Goal: Task Accomplishment & Management: Manage account settings

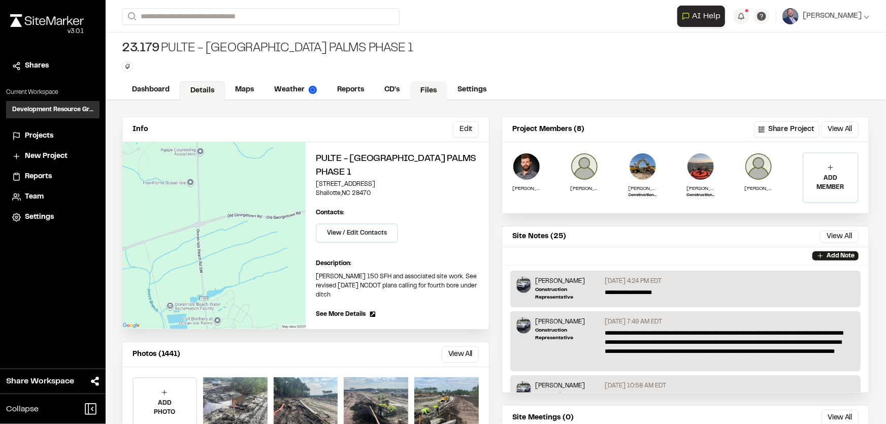
click at [415, 90] on link "Files" at bounding box center [429, 90] width 38 height 19
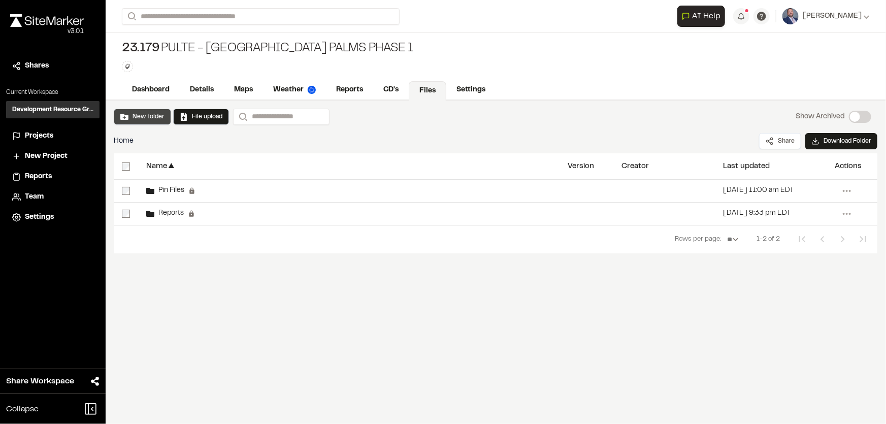
click at [137, 117] on button "New folder" at bounding box center [142, 116] width 44 height 9
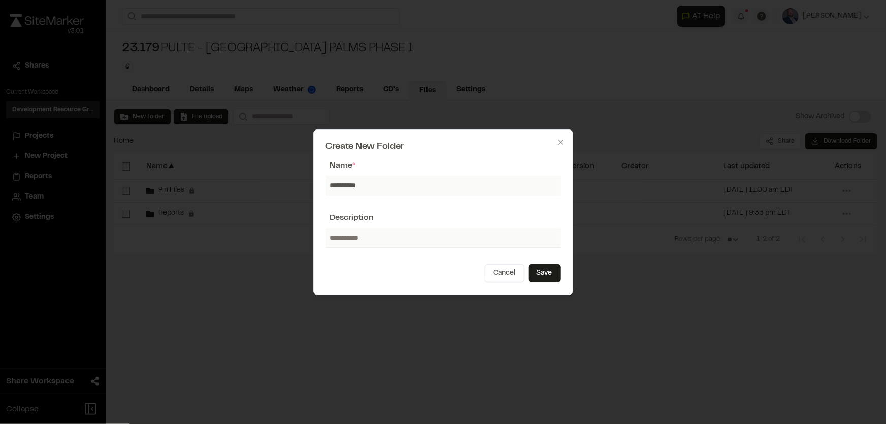
type input "**********"
click at [364, 240] on input "text" at bounding box center [443, 237] width 235 height 19
click at [550, 269] on button "Save" at bounding box center [545, 273] width 32 height 18
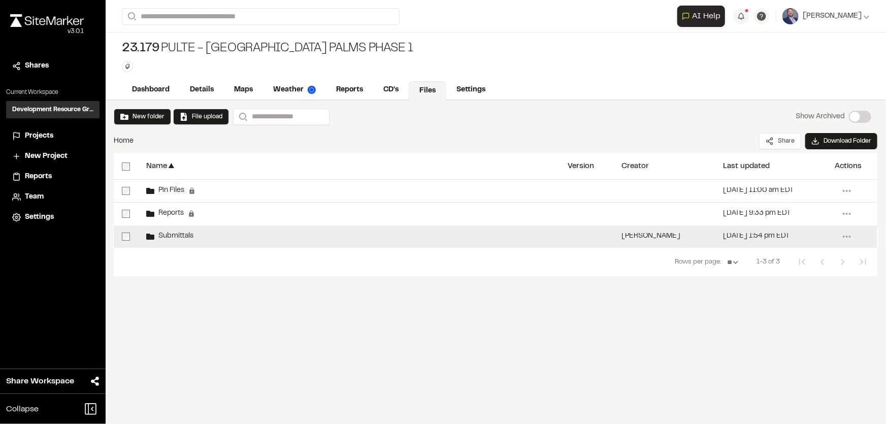
click at [176, 233] on span "Submittals" at bounding box center [173, 236] width 39 height 7
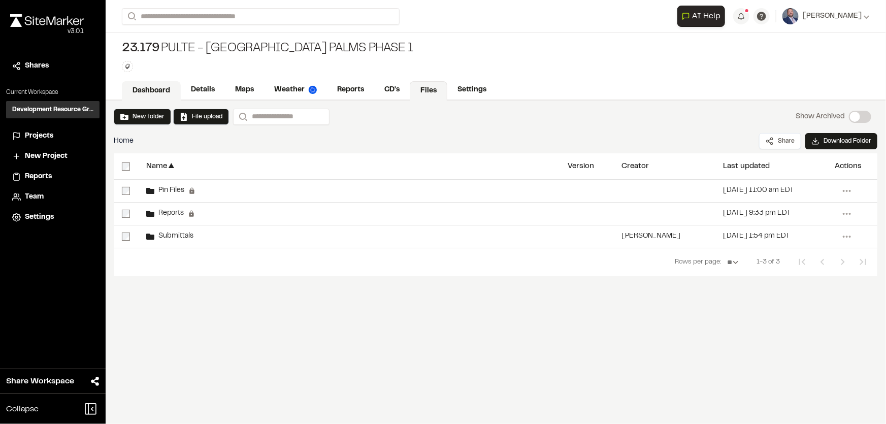
click at [163, 89] on link "Dashboard" at bounding box center [151, 90] width 59 height 19
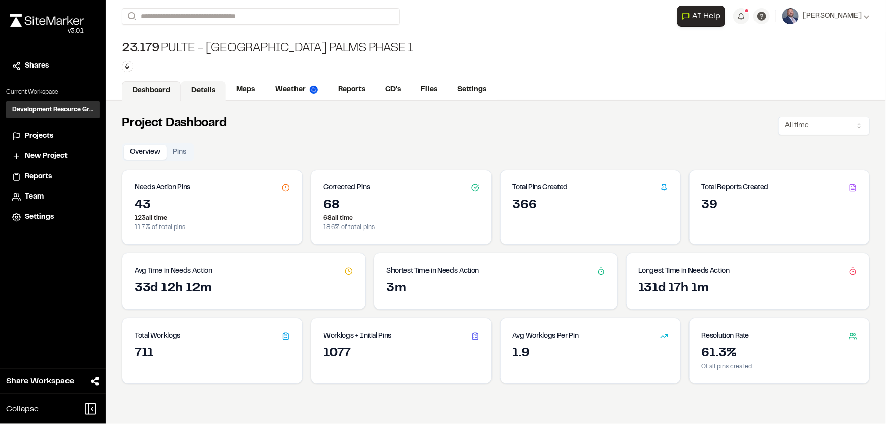
click at [211, 91] on link "Details" at bounding box center [203, 90] width 45 height 19
